Goal: Task Accomplishment & Management: Use online tool/utility

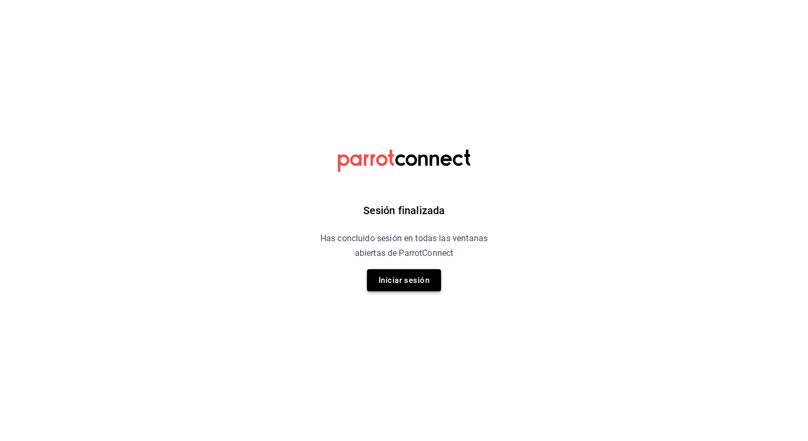
click at [407, 279] on button "Iniciar sesión" at bounding box center [404, 280] width 74 height 22
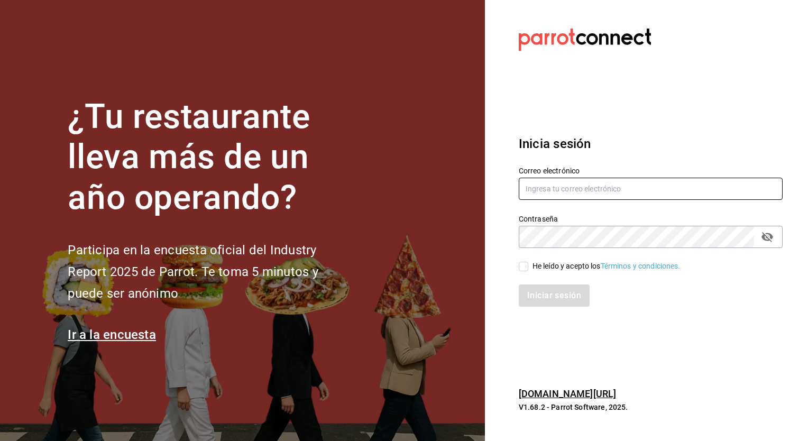
type input "[EMAIL_ADDRESS][PERSON_NAME][DOMAIN_NAME]"
click at [522, 268] on input "He leído y acepto los Términos y condiciones." at bounding box center [524, 267] width 10 height 10
checkbox input "true"
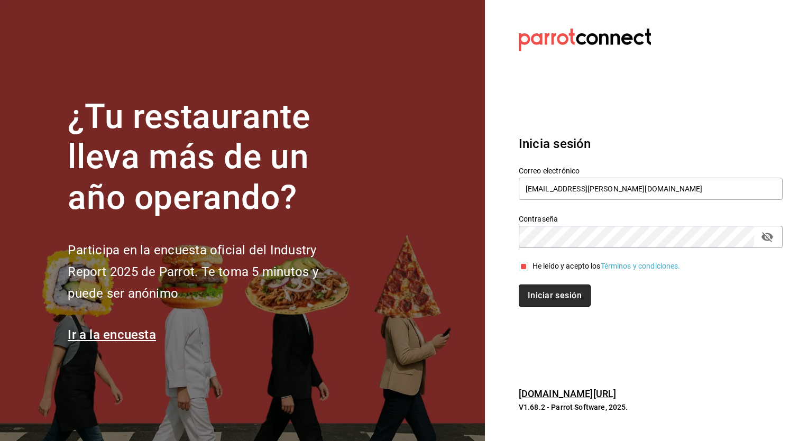
click at [556, 296] on button "Iniciar sesión" at bounding box center [555, 296] width 72 height 22
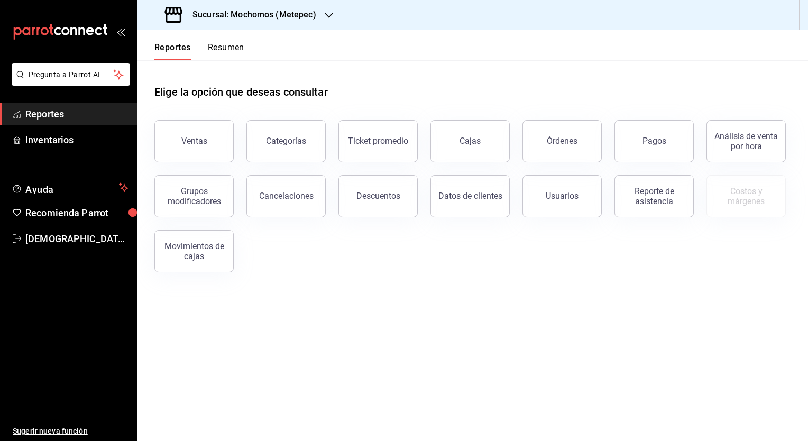
click at [263, 24] on div "Sucursal: Mochomos (Metepec)" at bounding box center [241, 15] width 191 height 30
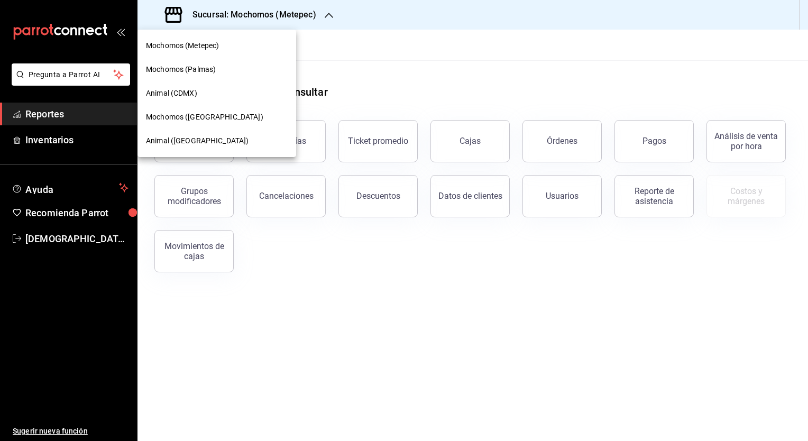
click at [179, 136] on span "Animal (Puebla)" at bounding box center [197, 140] width 103 height 11
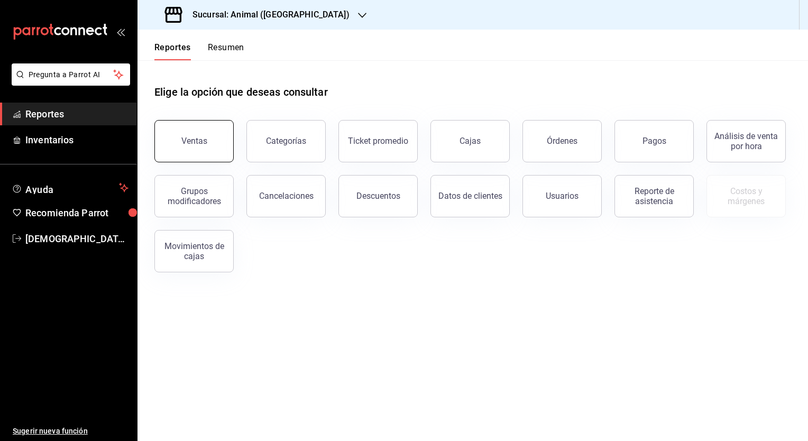
click at [201, 131] on button "Ventas" at bounding box center [193, 141] width 79 height 42
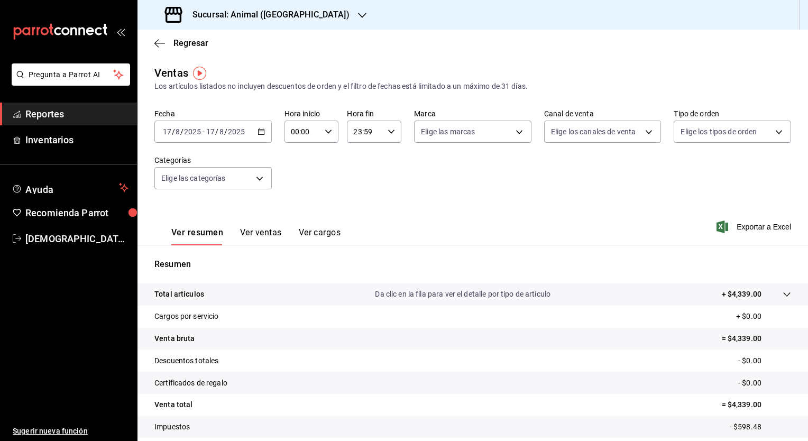
click at [258, 131] on icon "button" at bounding box center [261, 131] width 7 height 7
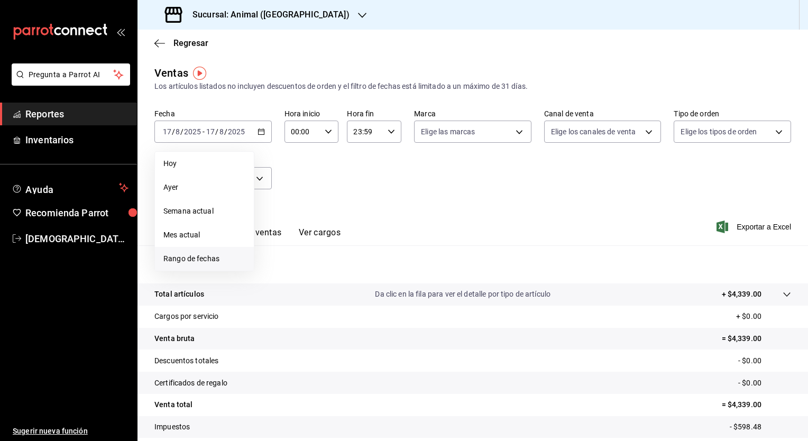
click at [200, 253] on span "Rango de fechas" at bounding box center [204, 258] width 82 height 11
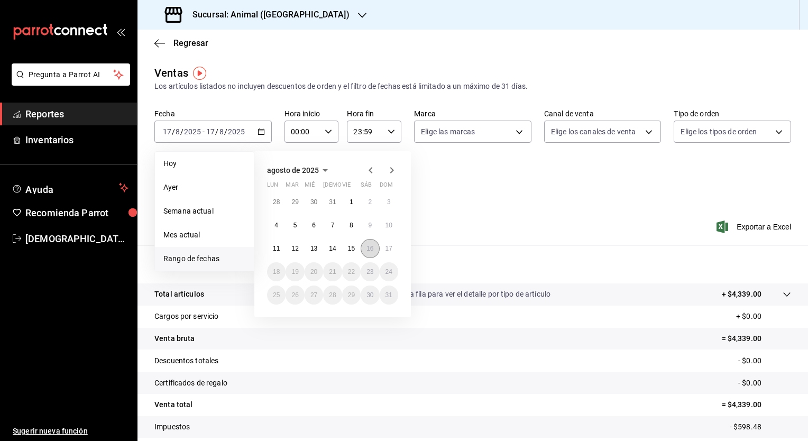
click at [370, 249] on abbr "16" at bounding box center [370, 248] width 7 height 7
click at [386, 247] on abbr "17" at bounding box center [389, 248] width 7 height 7
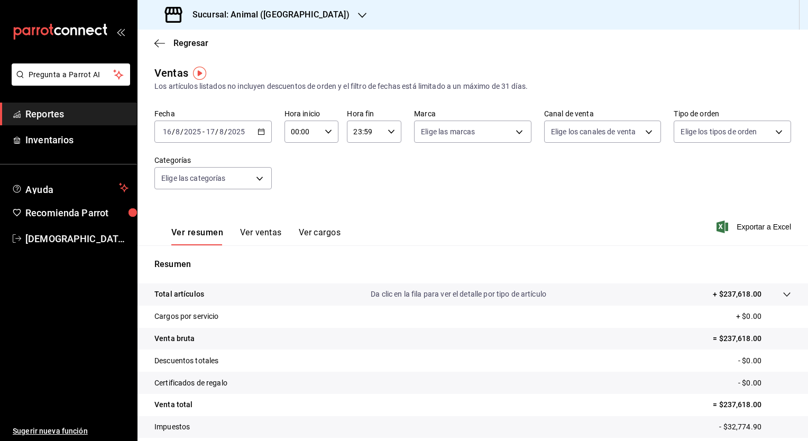
click at [326, 131] on icon "button" at bounding box center [328, 131] width 7 height 7
click at [295, 181] on button "05" at bounding box center [296, 185] width 23 height 21
type input "05:00"
click at [362, 132] on div at bounding box center [404, 220] width 808 height 441
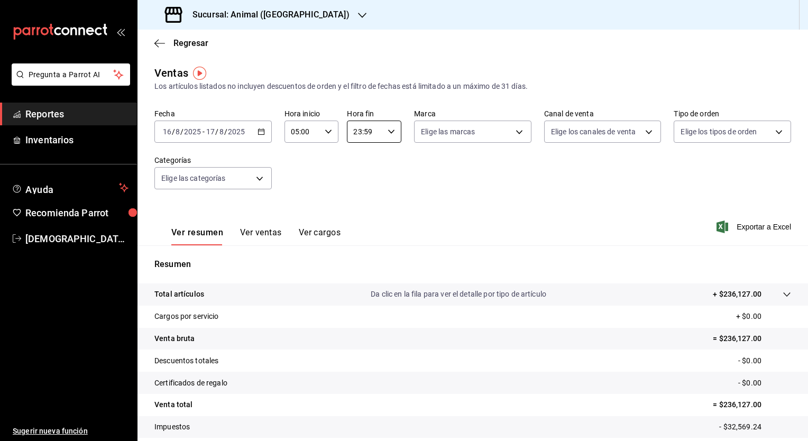
click at [362, 132] on input "23:59" at bounding box center [365, 131] width 36 height 21
click at [358, 181] on span "04" at bounding box center [358, 182] width 10 height 8
type input "04:59"
click at [611, 187] on div at bounding box center [404, 220] width 808 height 441
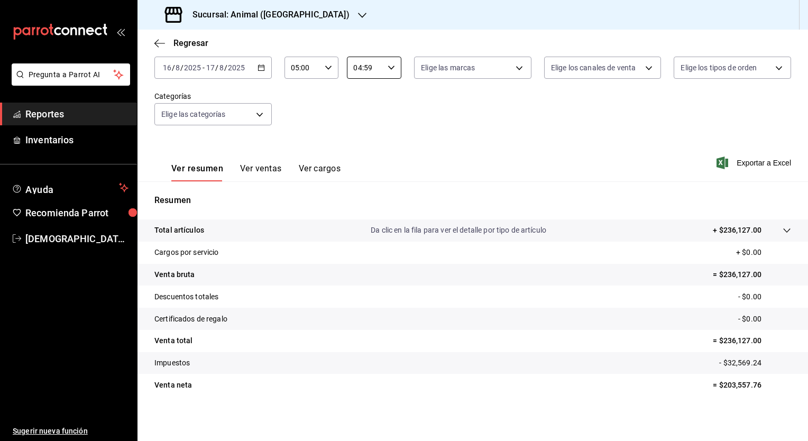
scroll to position [66, 0]
click at [460, 230] on p "Da clic en la fila para ver el detalle por tipo de artículo" at bounding box center [459, 228] width 176 height 11
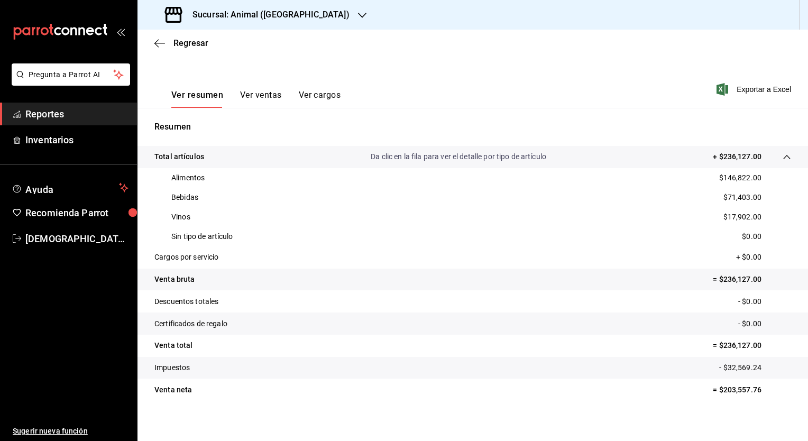
scroll to position [139, 0]
click at [244, 90] on button "Ver ventas" at bounding box center [261, 97] width 42 height 18
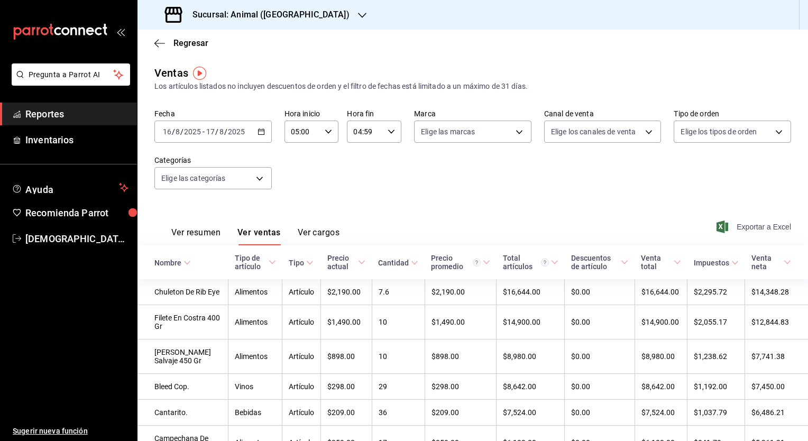
click at [754, 224] on span "Exportar a Excel" at bounding box center [755, 227] width 72 height 13
click at [296, 14] on div "Sucursal: Animal (Puebla)" at bounding box center [258, 15] width 225 height 30
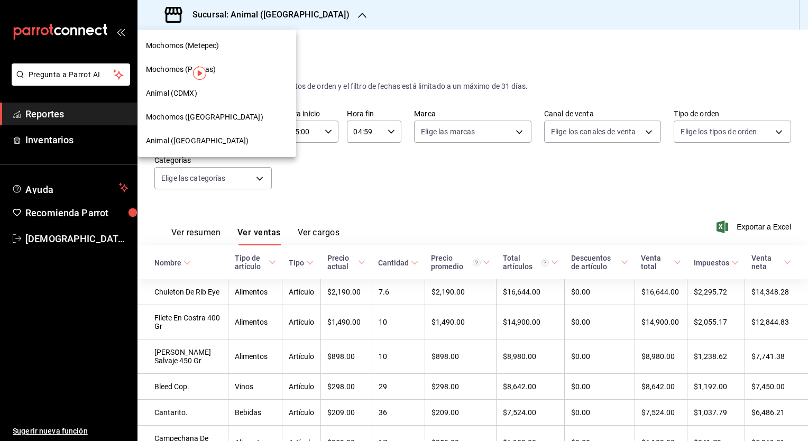
click at [196, 121] on span "Mochomos (Puebla)" at bounding box center [204, 117] width 117 height 11
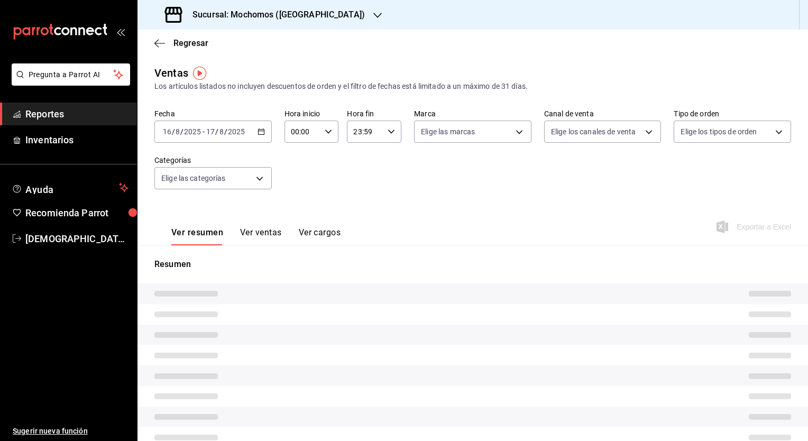
type input "05:00"
type input "04:59"
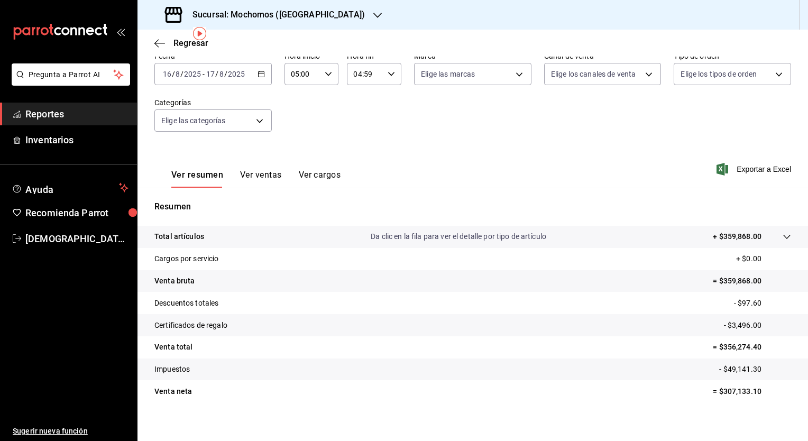
scroll to position [66, 0]
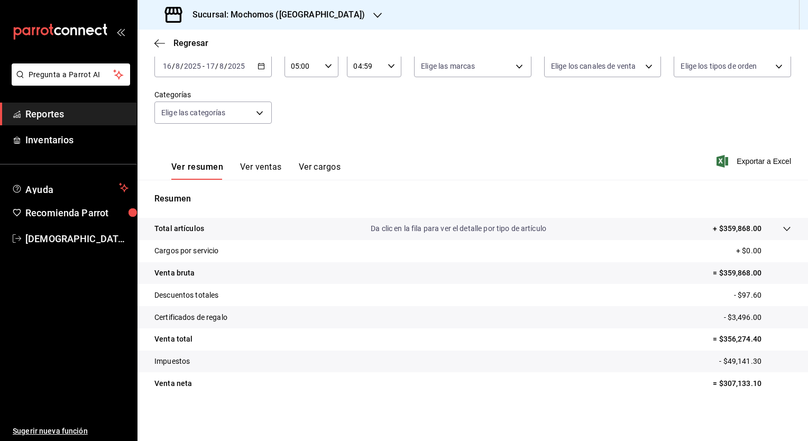
click at [431, 227] on p "Da clic en la fila para ver el detalle por tipo de artículo" at bounding box center [459, 228] width 176 height 11
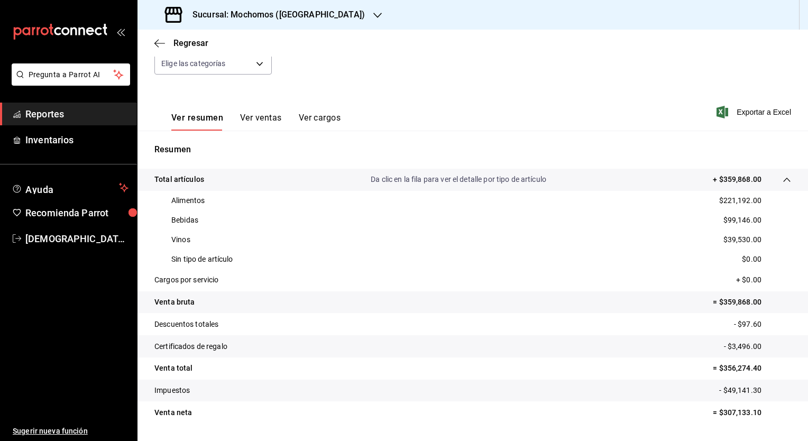
scroll to position [144, 0]
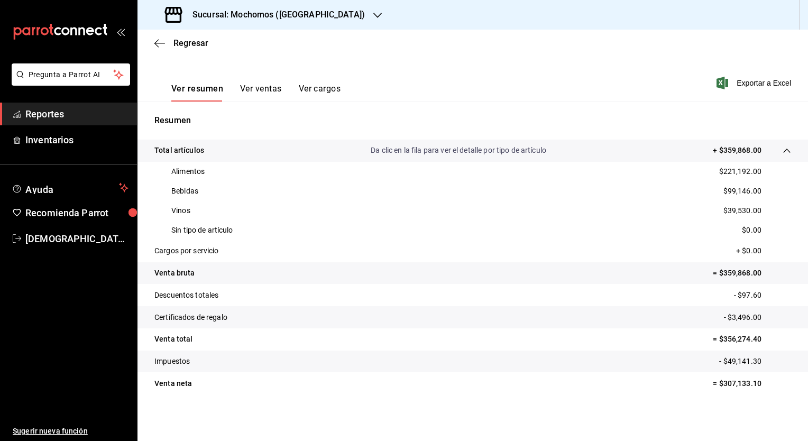
click at [265, 89] on button "Ver ventas" at bounding box center [261, 93] width 42 height 18
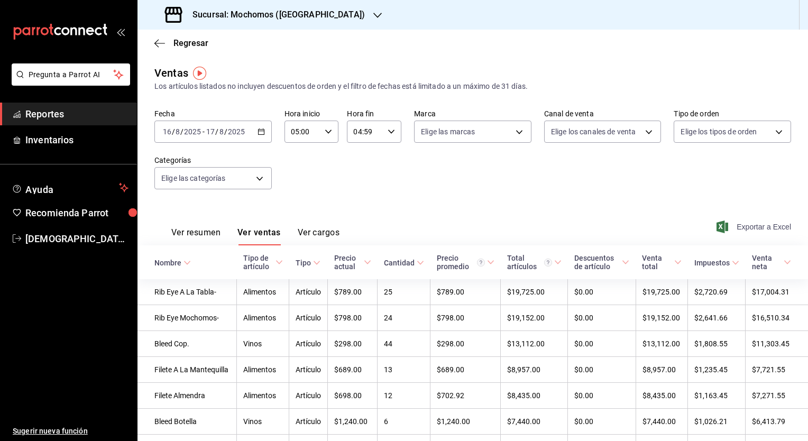
click at [759, 222] on span "Exportar a Excel" at bounding box center [755, 227] width 72 height 13
